Goal: Browse casually: Explore the website without a specific task or goal

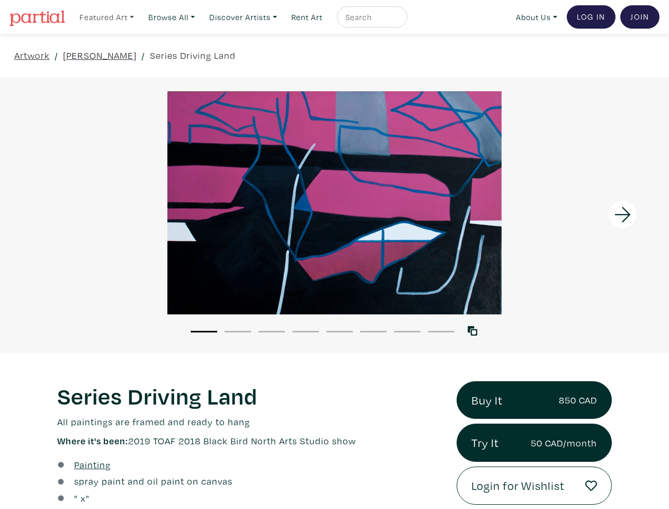
click at [108, 16] on link "Featured Art" at bounding box center [107, 17] width 64 height 22
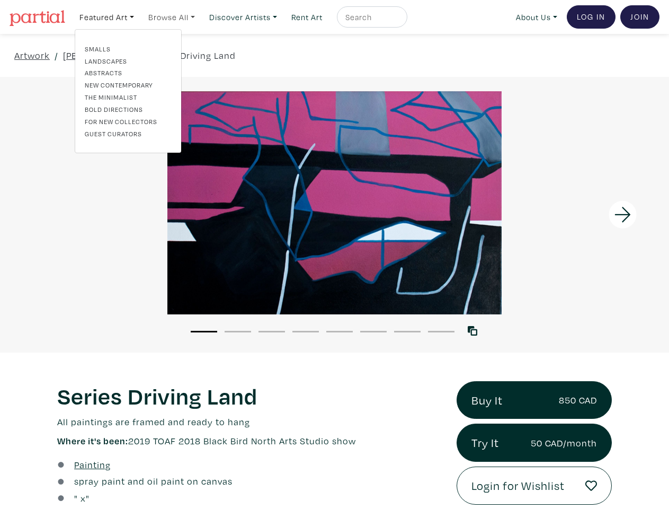
click at [139, 16] on link "Browse All" at bounding box center [107, 17] width 64 height 22
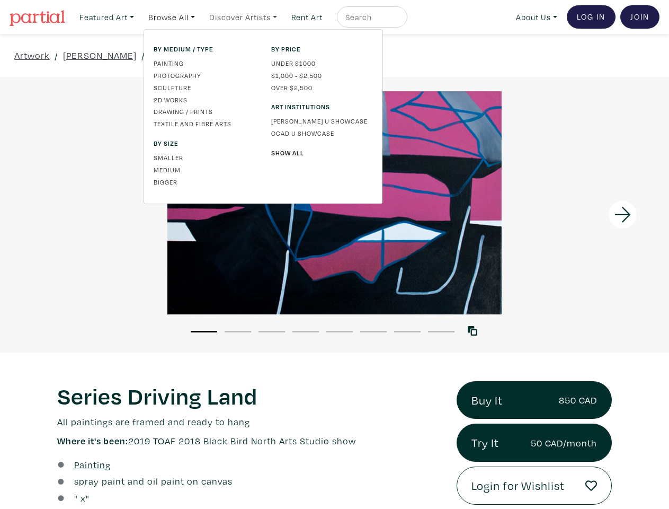
click at [139, 16] on link "Discover Artists" at bounding box center [107, 17] width 64 height 22
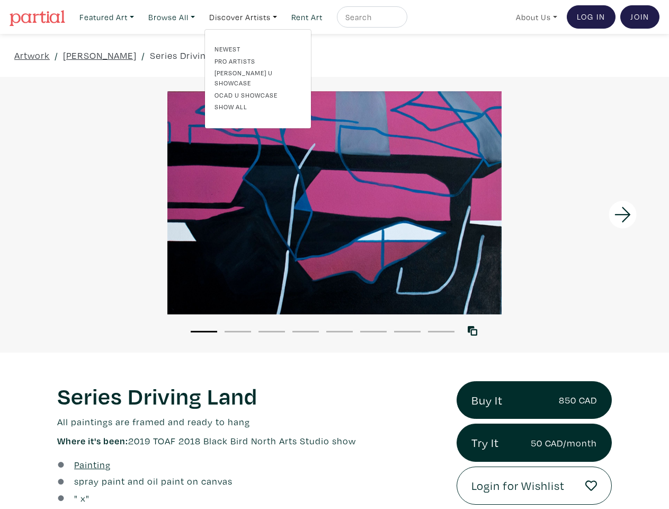
click at [535, 16] on link "About Us" at bounding box center [536, 17] width 51 height 22
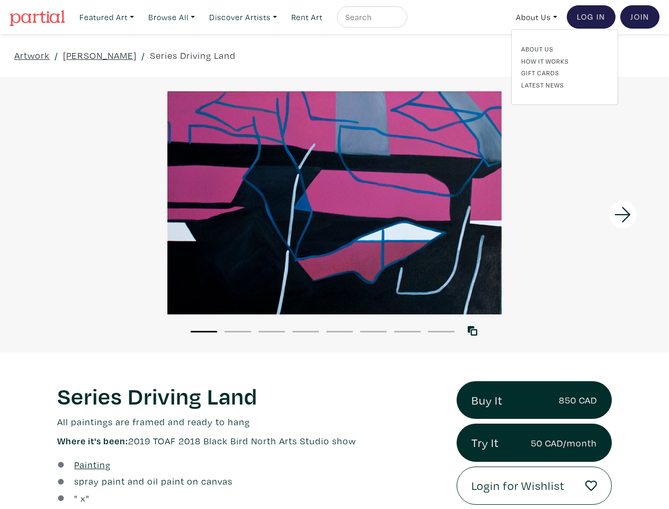
click at [586, 214] on div at bounding box center [585, 215] width 167 height 276
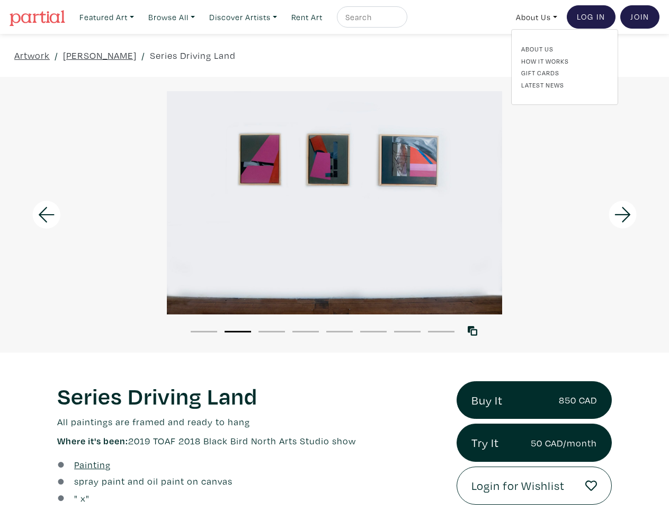
click at [204, 331] on button "1" at bounding box center [204, 332] width 27 height 2
click at [238, 331] on button "2" at bounding box center [238, 332] width 27 height 2
click at [272, 331] on button "3" at bounding box center [272, 332] width 27 height 2
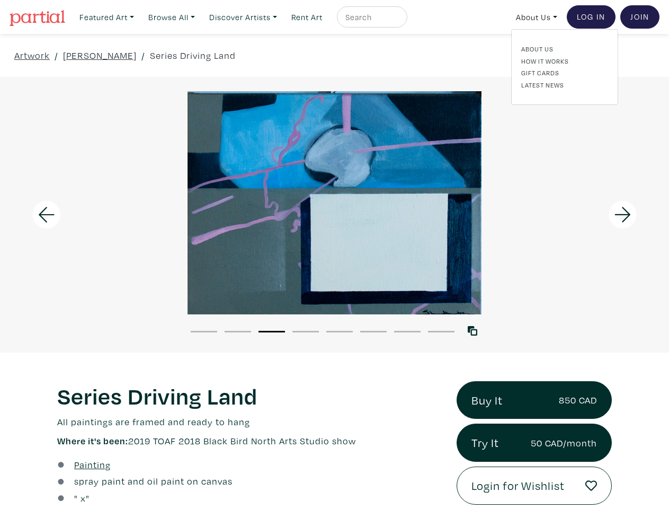
click at [306, 331] on button "4" at bounding box center [306, 332] width 27 height 2
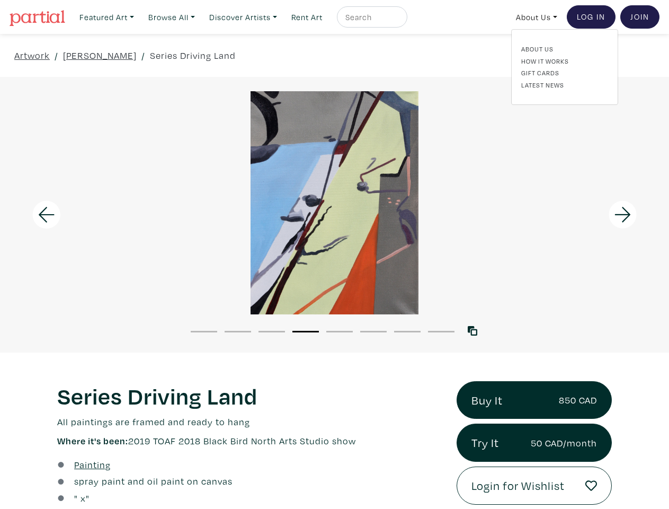
click at [340, 331] on button "5" at bounding box center [340, 332] width 27 height 2
